Goal: Transaction & Acquisition: Purchase product/service

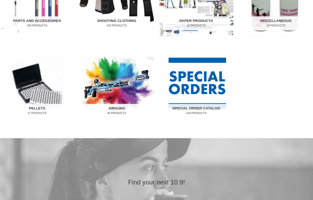
scroll to position [324, 0]
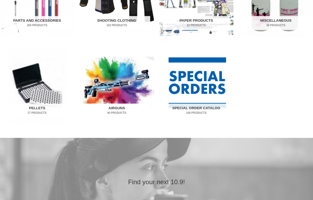
click at [115, 96] on img "Visit product category Airguns" at bounding box center [116, 85] width 74 height 77
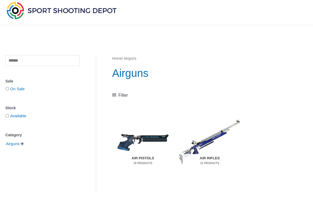
scroll to position [19, 0]
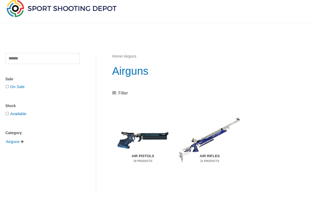
click at [145, 138] on img "Visit product category Air Pistols" at bounding box center [143, 139] width 62 height 65
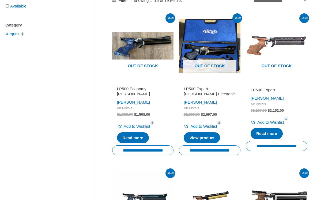
scroll to position [131, 0]
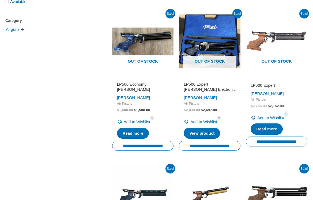
click at [286, 173] on img at bounding box center [277, 196] width 62 height 62
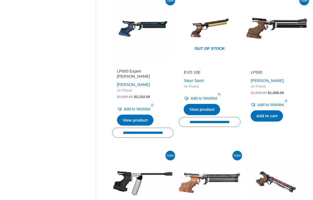
scroll to position [300, 0]
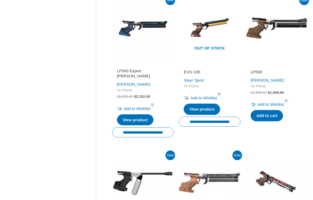
click at [291, 19] on img at bounding box center [277, 28] width 62 height 62
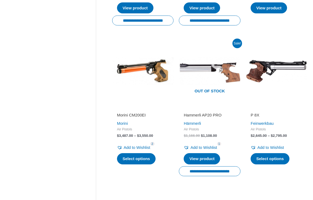
scroll to position [564, 0]
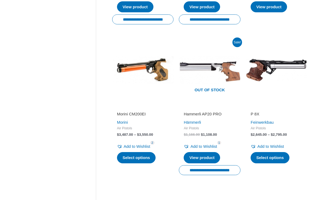
click at [280, 59] on img at bounding box center [277, 70] width 62 height 62
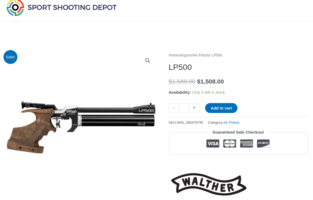
scroll to position [22, 0]
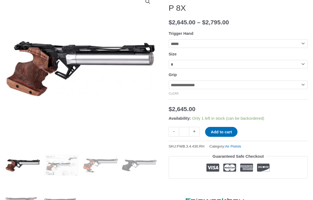
scroll to position [77, 0]
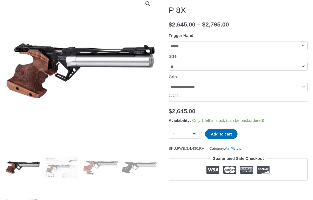
select select "********"
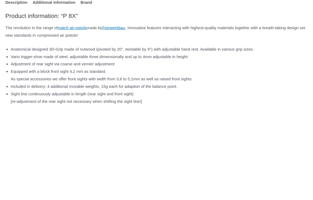
scroll to position [325, 0]
